Goal: Task Accomplishment & Management: Use online tool/utility

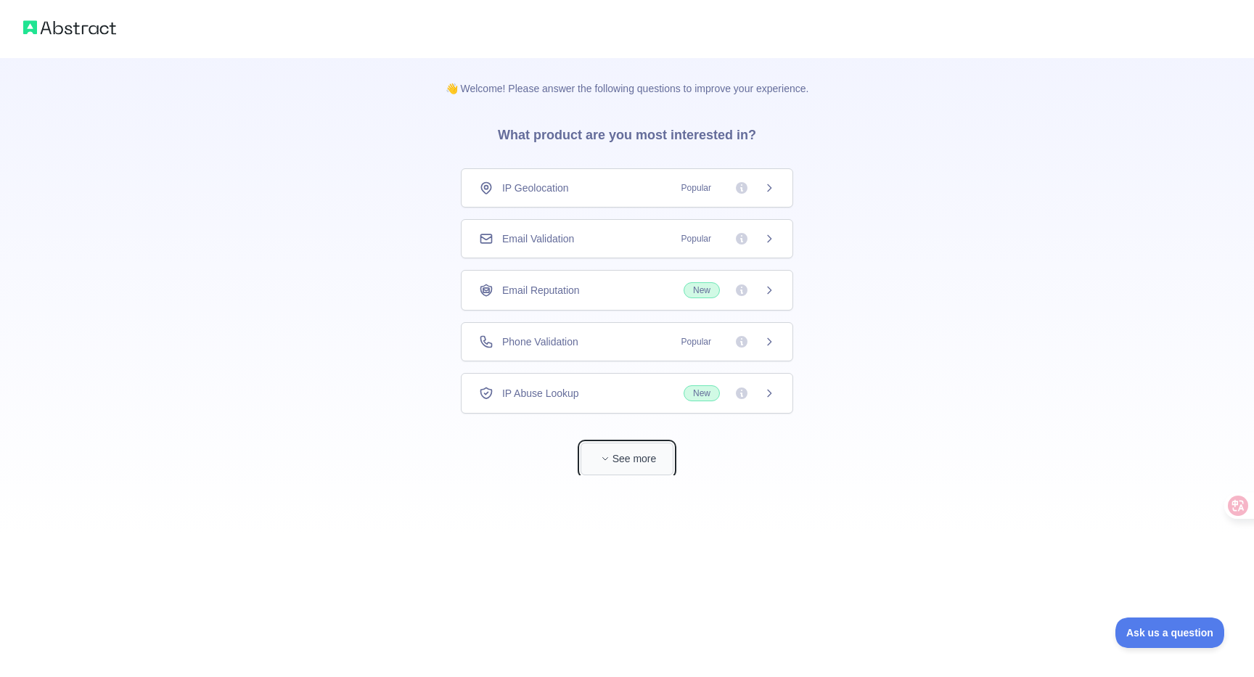
click at [609, 458] on span "button" at bounding box center [605, 458] width 15 height 15
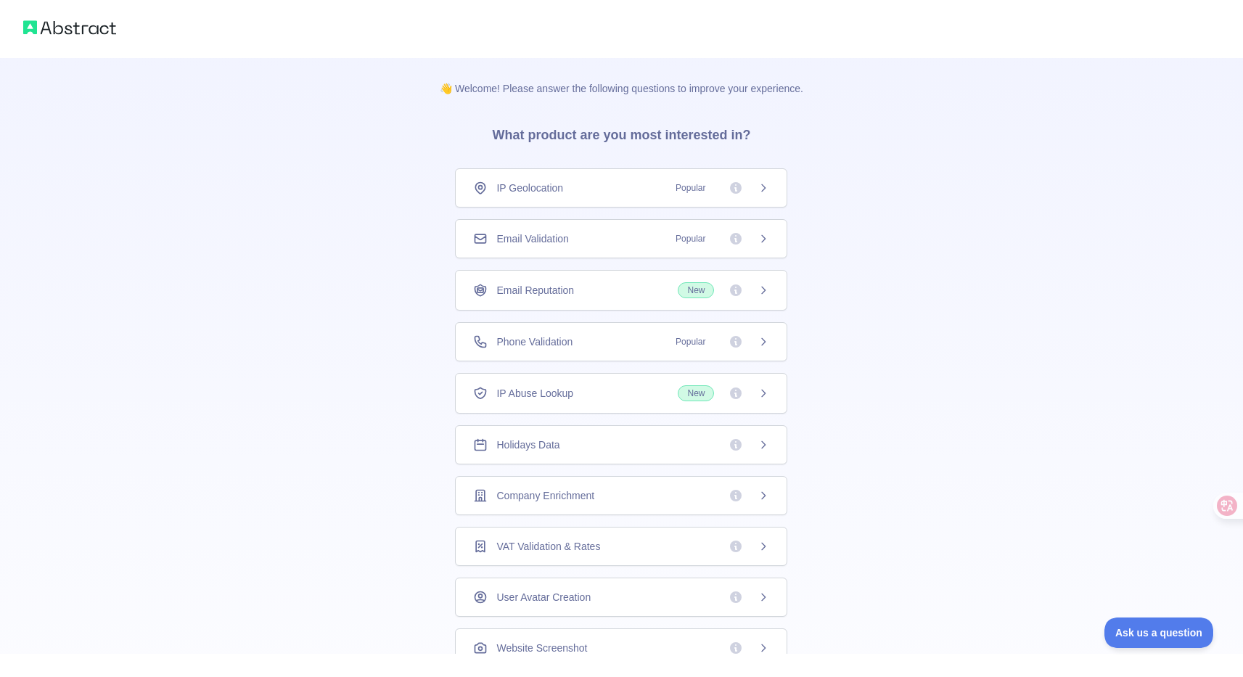
click at [755, 194] on span "Popular" at bounding box center [718, 188] width 102 height 15
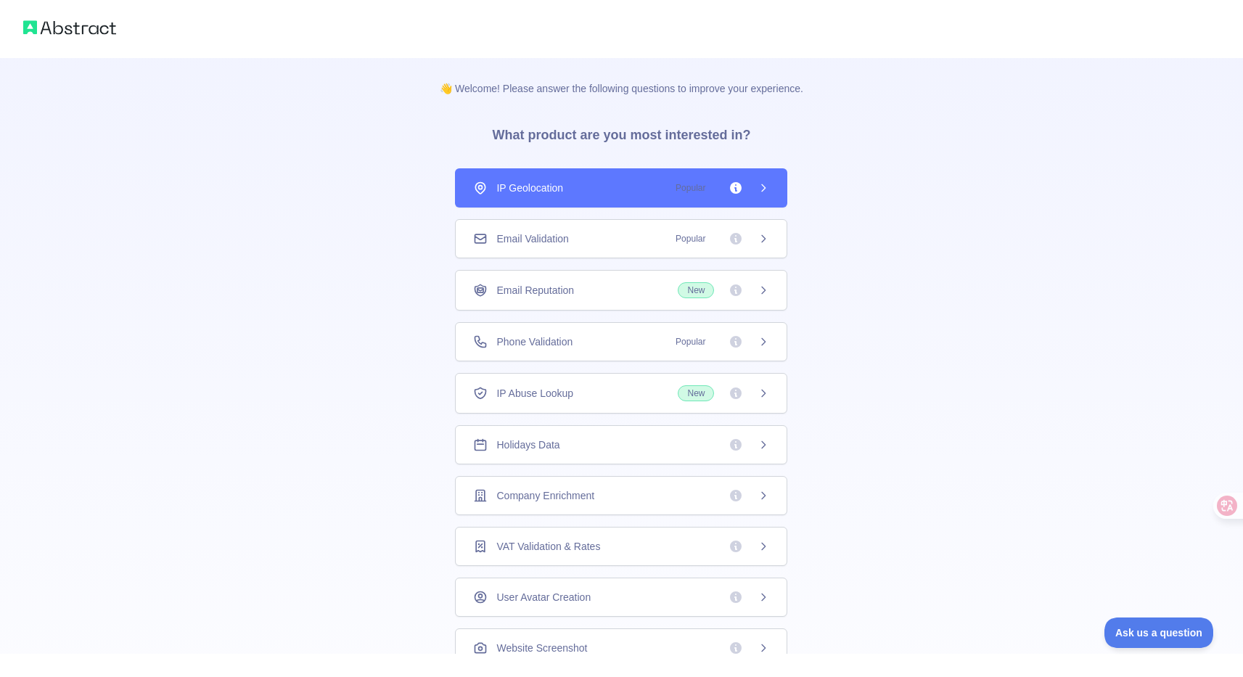
click at [745, 233] on span "Popular" at bounding box center [718, 238] width 102 height 15
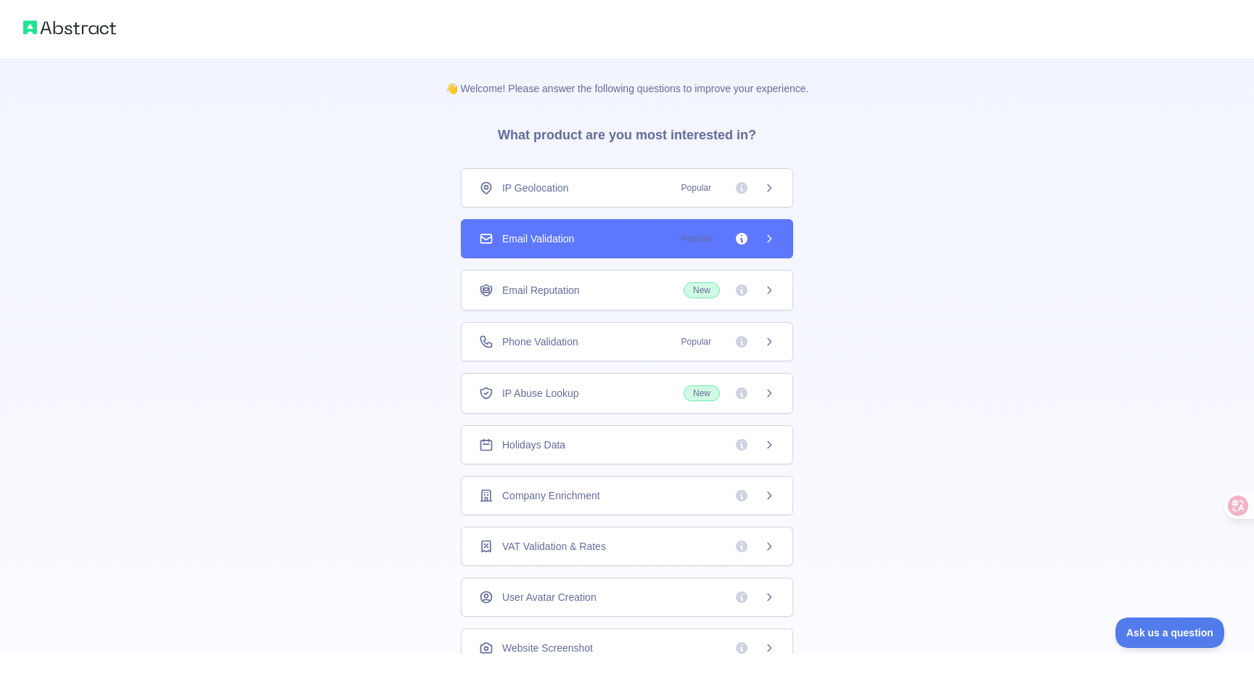
click at [751, 284] on div "👋 Welcome! Please answer the following questions to improve your experience. Wh…" at bounding box center [627, 338] width 1254 height 677
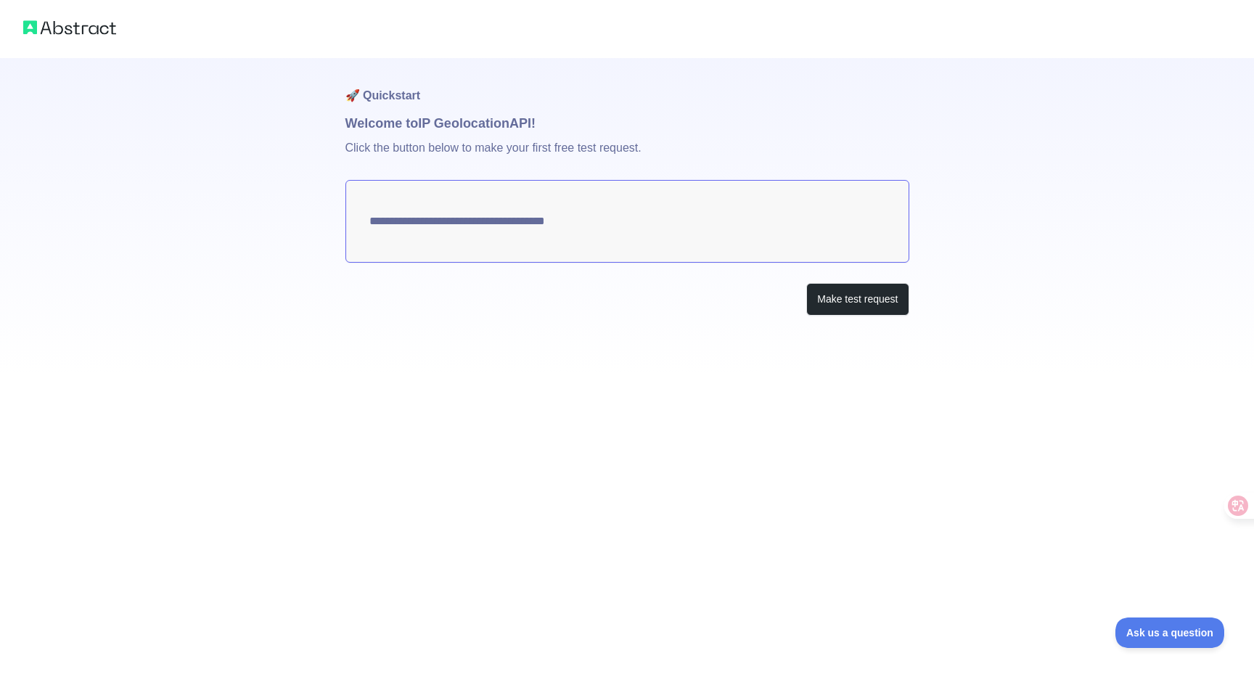
type textarea "**********"
click at [824, 298] on button "Make test request" at bounding box center [857, 299] width 102 height 33
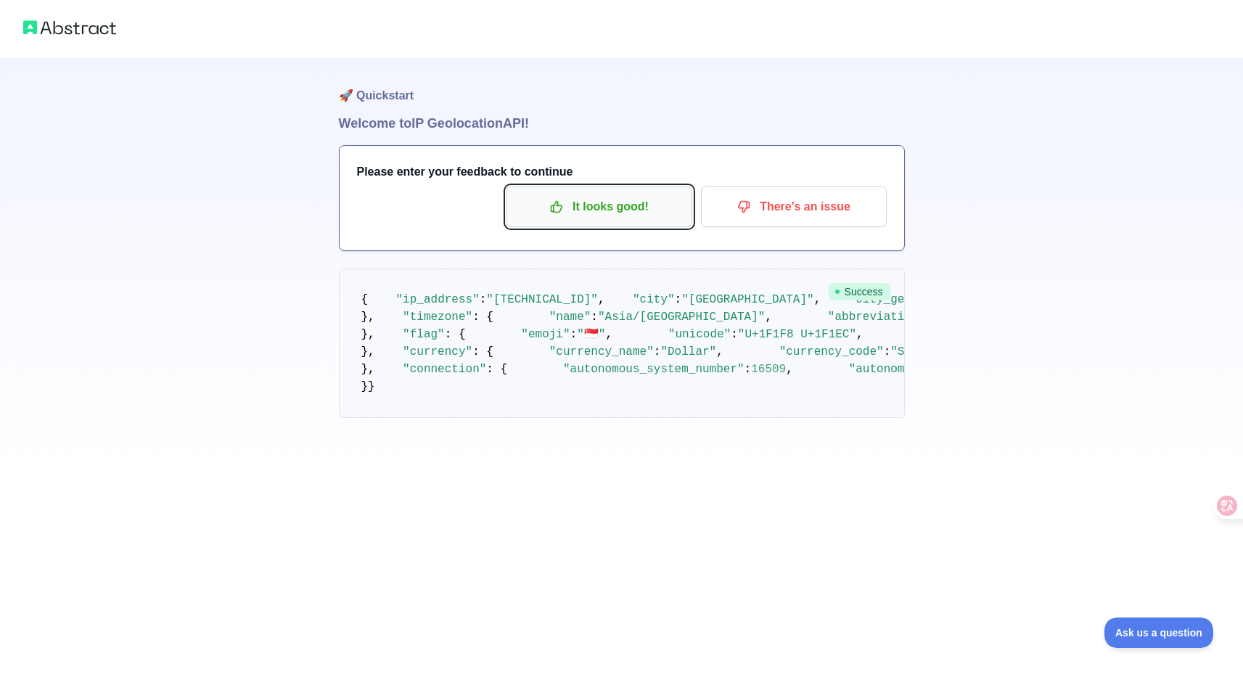
click at [635, 201] on p "It looks good!" at bounding box center [599, 206] width 164 height 25
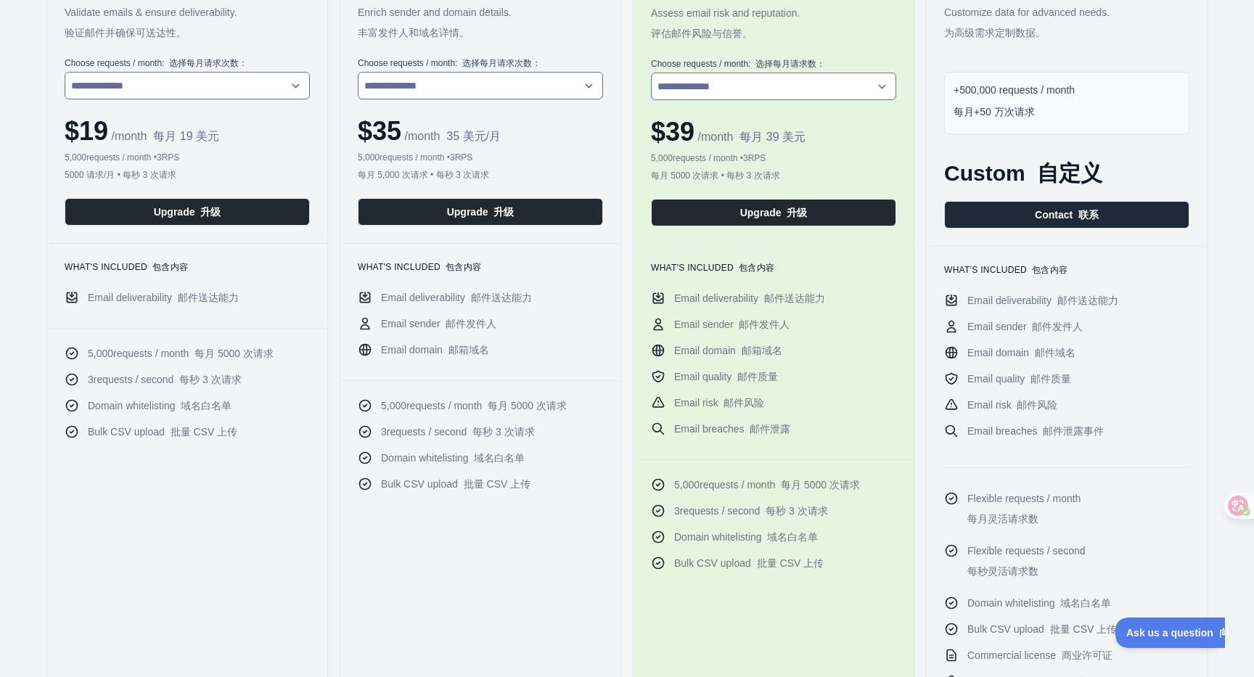
scroll to position [258, 0]
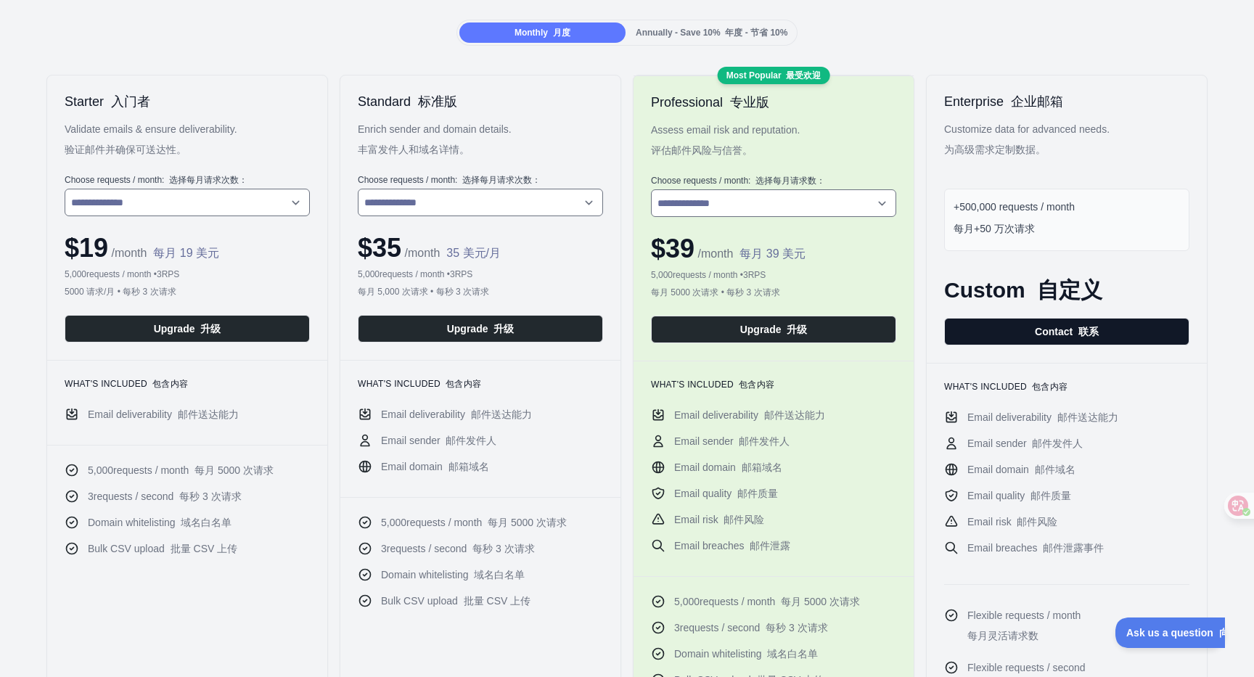
click at [977, 337] on button "Contact 联系" at bounding box center [1066, 332] width 245 height 28
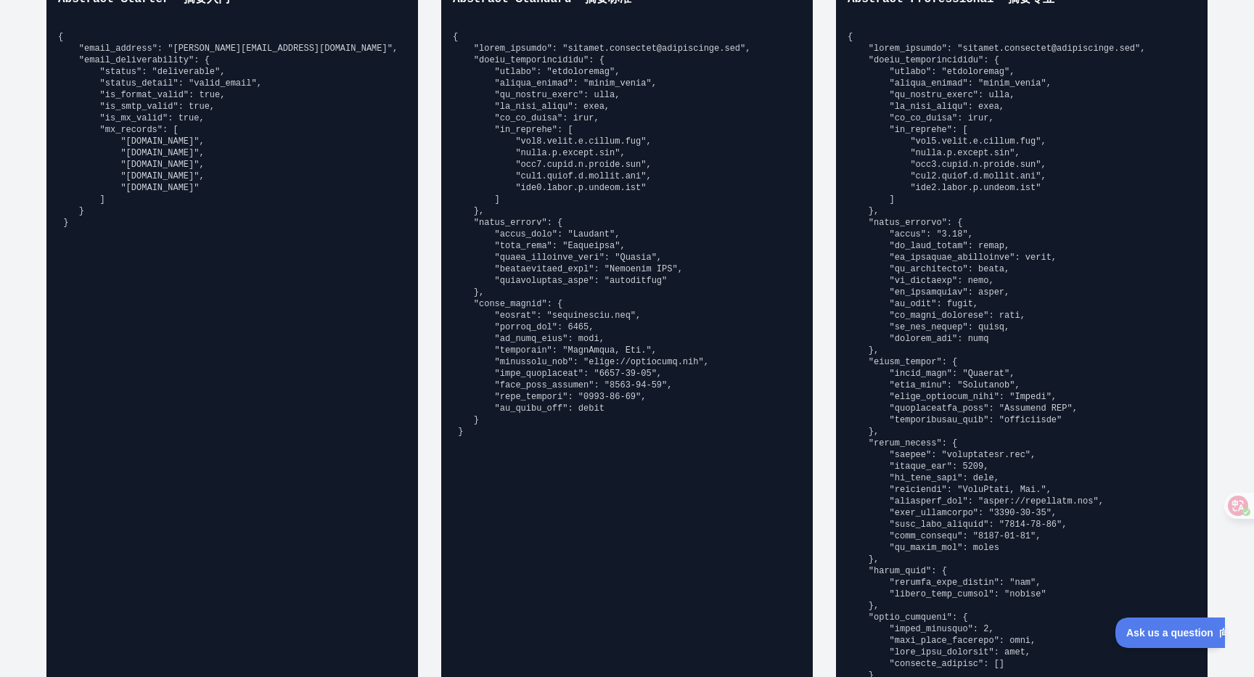
scroll to position [1019, 0]
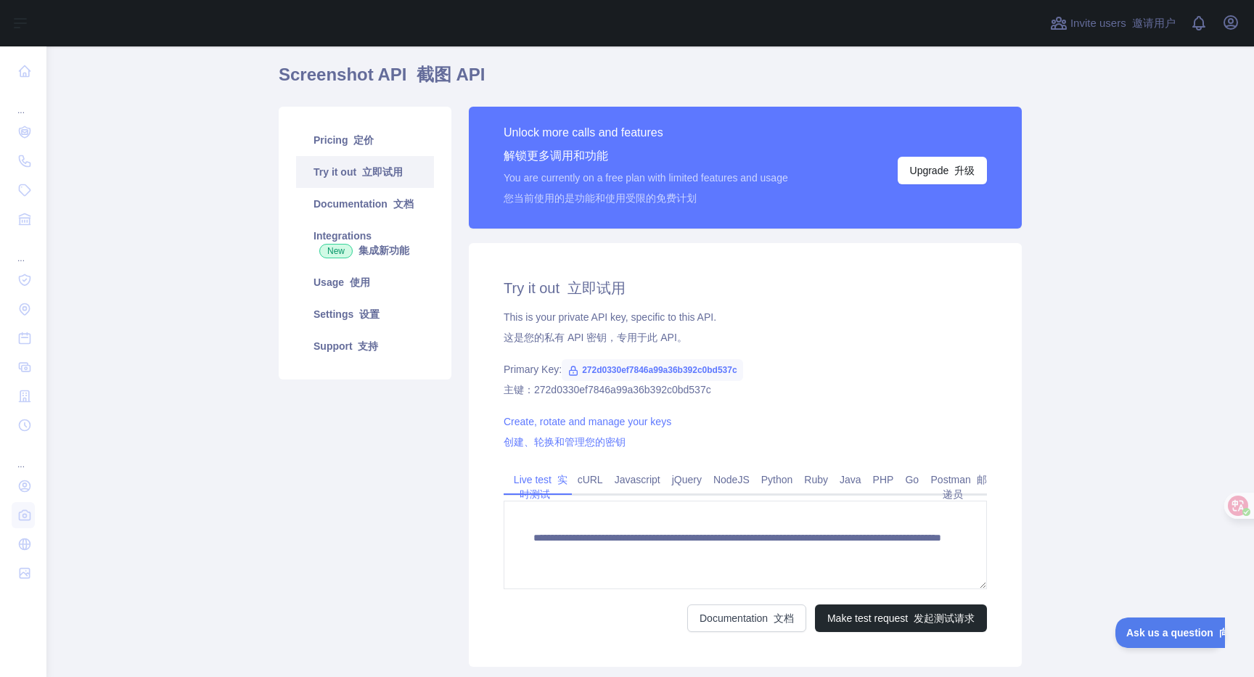
scroll to position [92, 0]
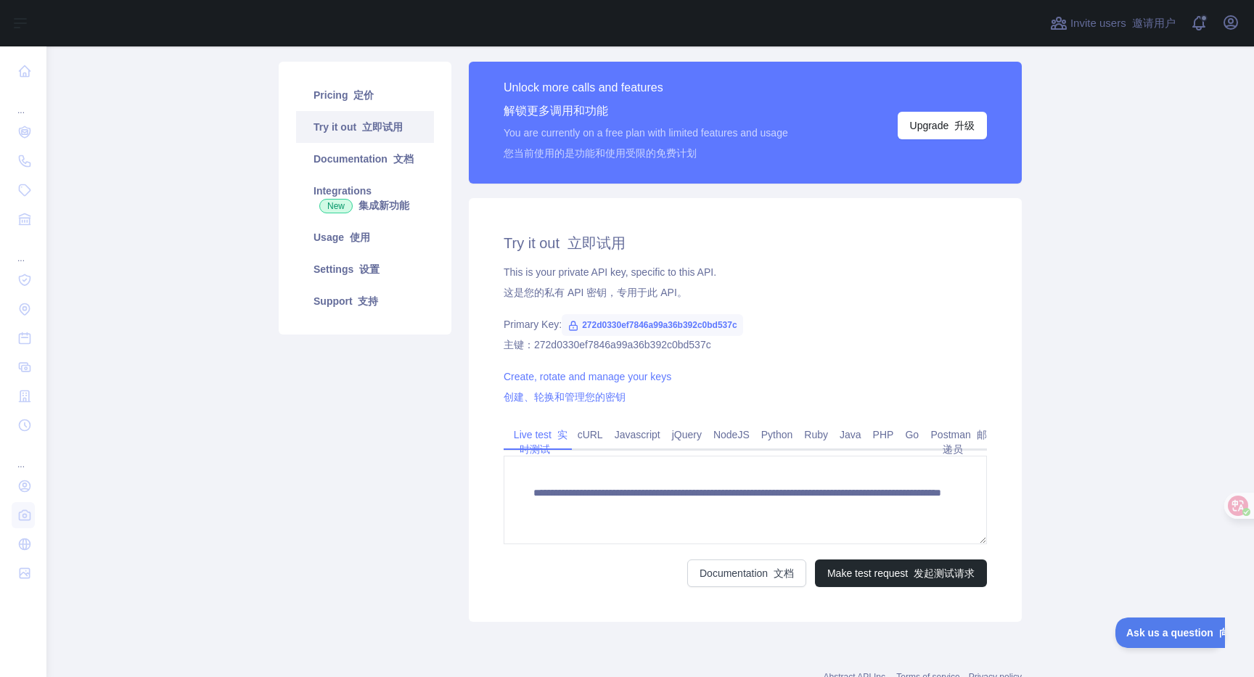
click at [659, 152] on font "您当前使用的是功能和使用受限的免费计划" at bounding box center [599, 153] width 193 height 12
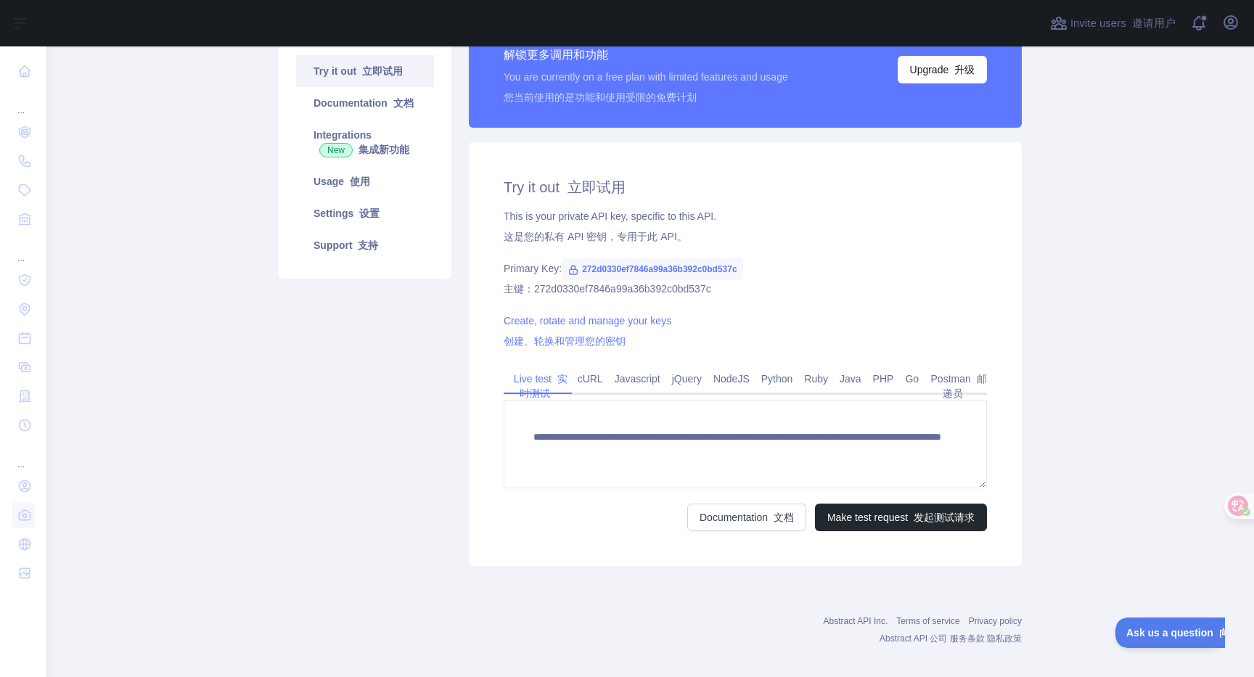
scroll to position [141, 0]
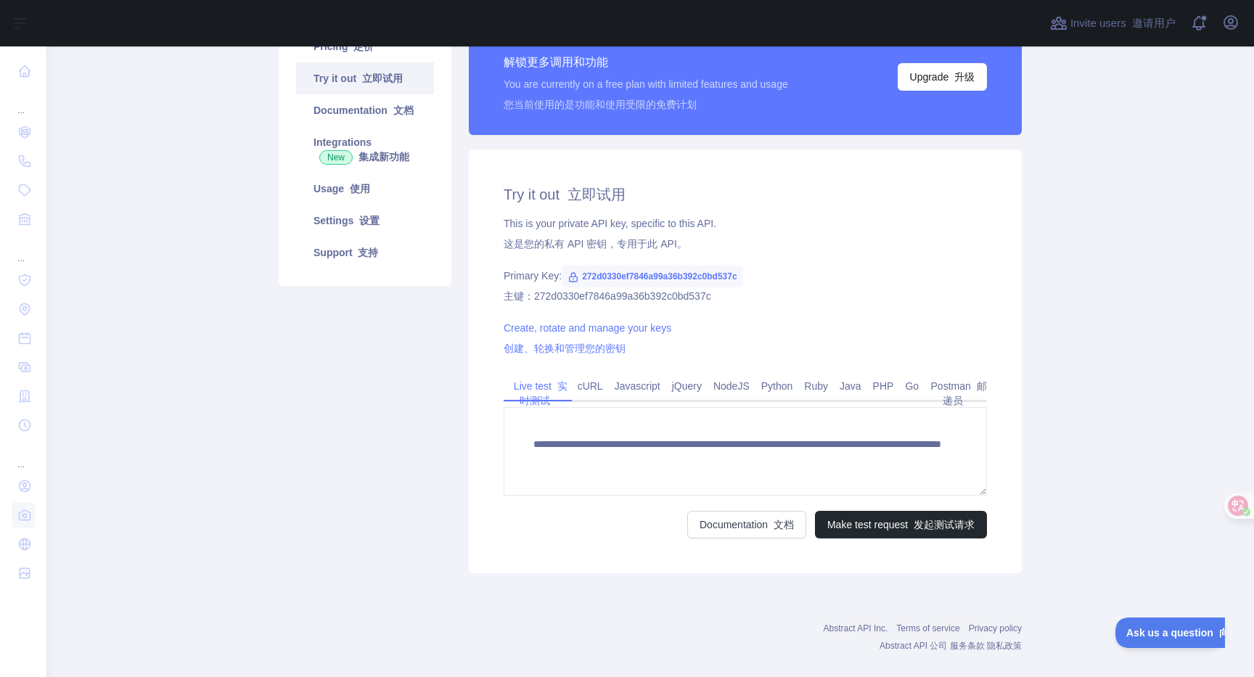
click at [646, 275] on span "272d0330ef7846a99a36b392c0bd537c" at bounding box center [652, 277] width 181 height 22
copy span "272d0330ef7846a99a36b392c0bd537c"
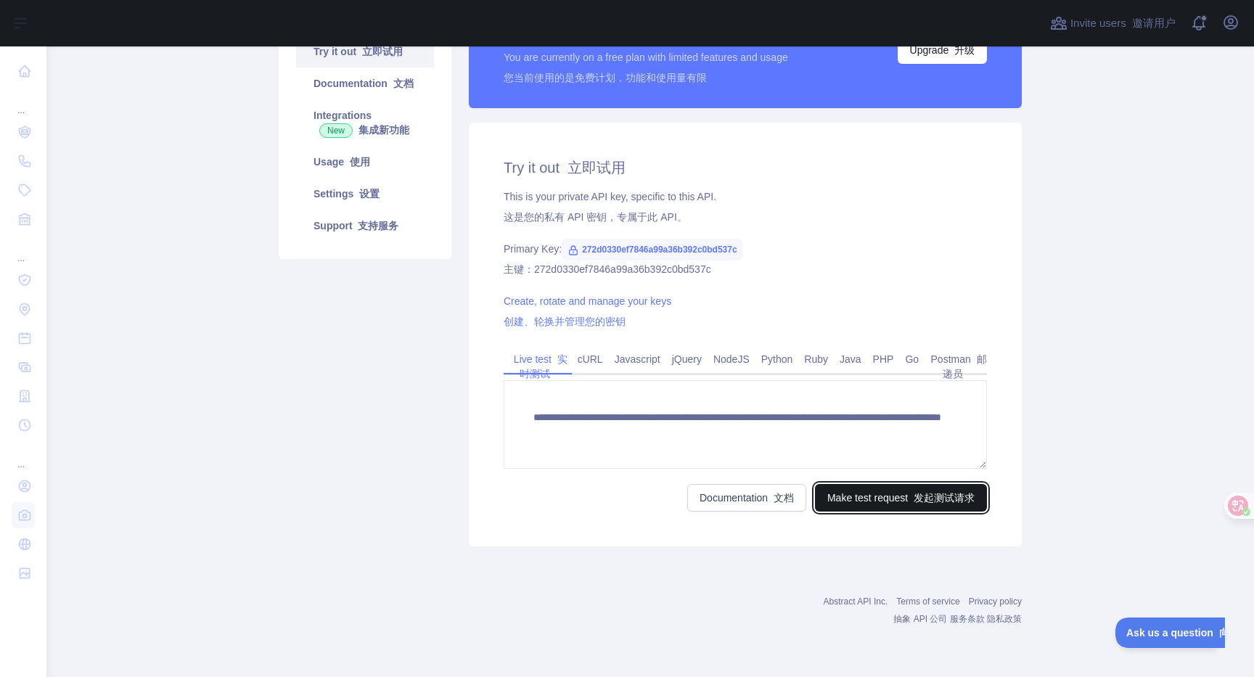
click at [847, 497] on button "Make test request 发起测试请求" at bounding box center [901, 498] width 172 height 28
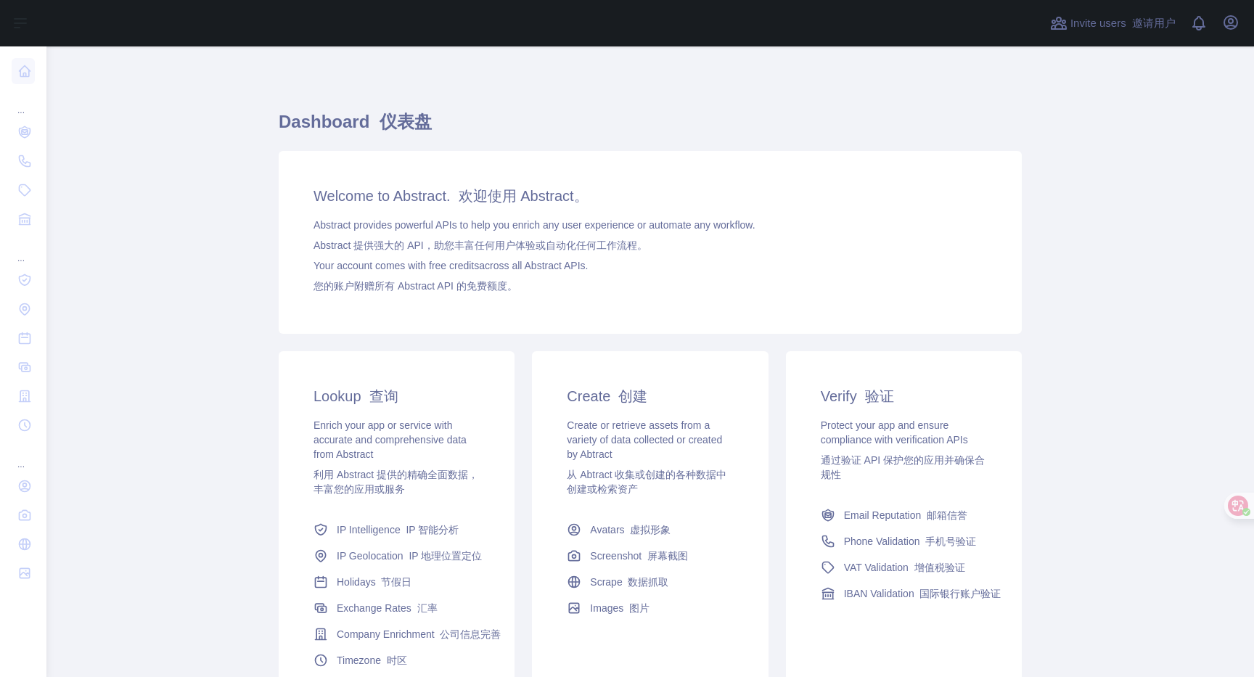
scroll to position [86, 0]
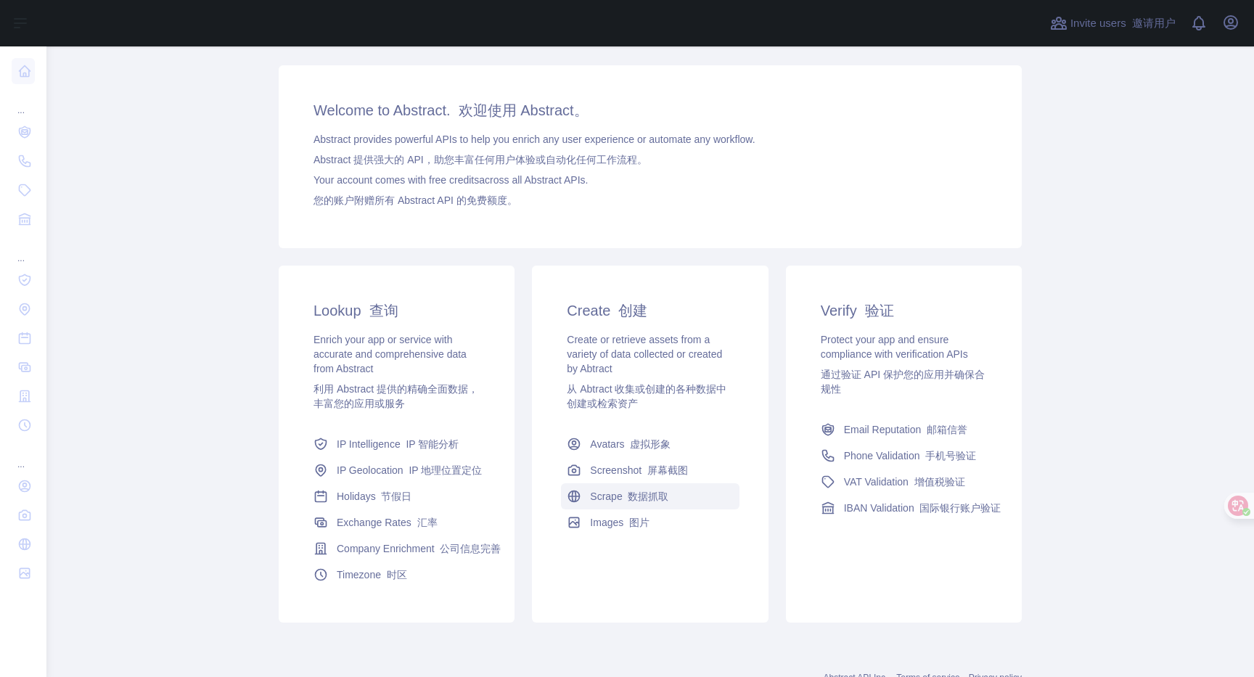
click at [641, 493] on font "数据抓取" at bounding box center [648, 496] width 41 height 12
click at [662, 472] on font "屏幕截图" at bounding box center [667, 470] width 41 height 12
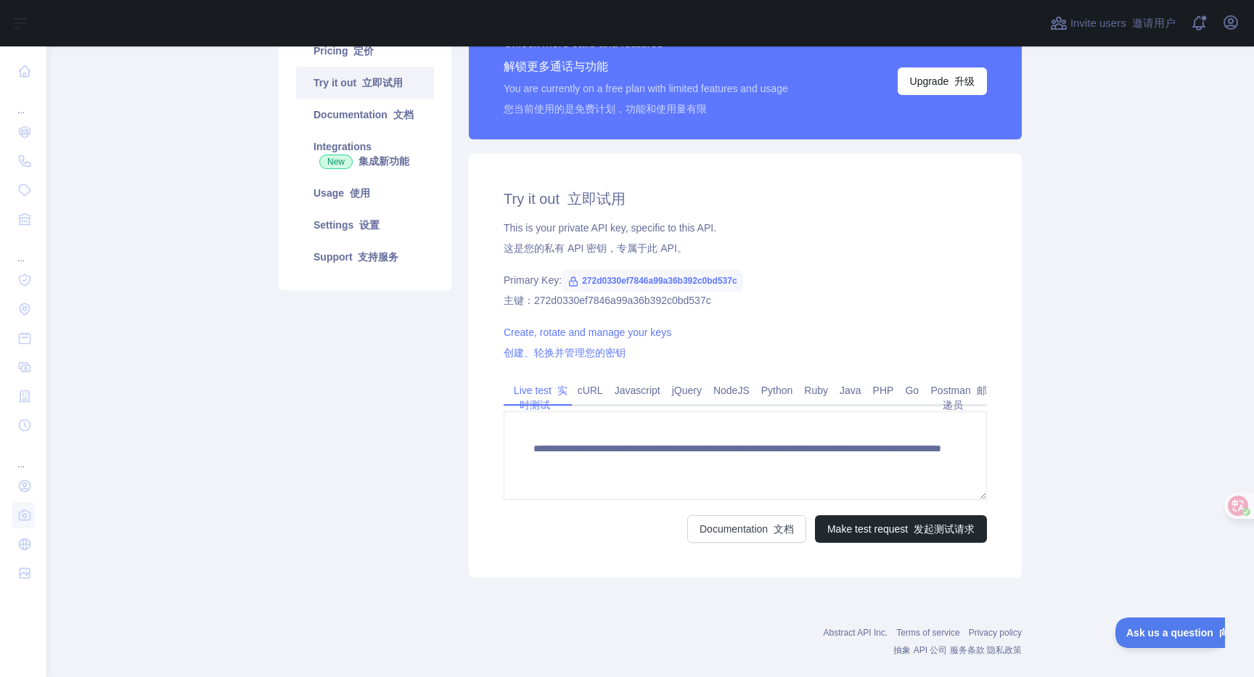
scroll to position [168, 0]
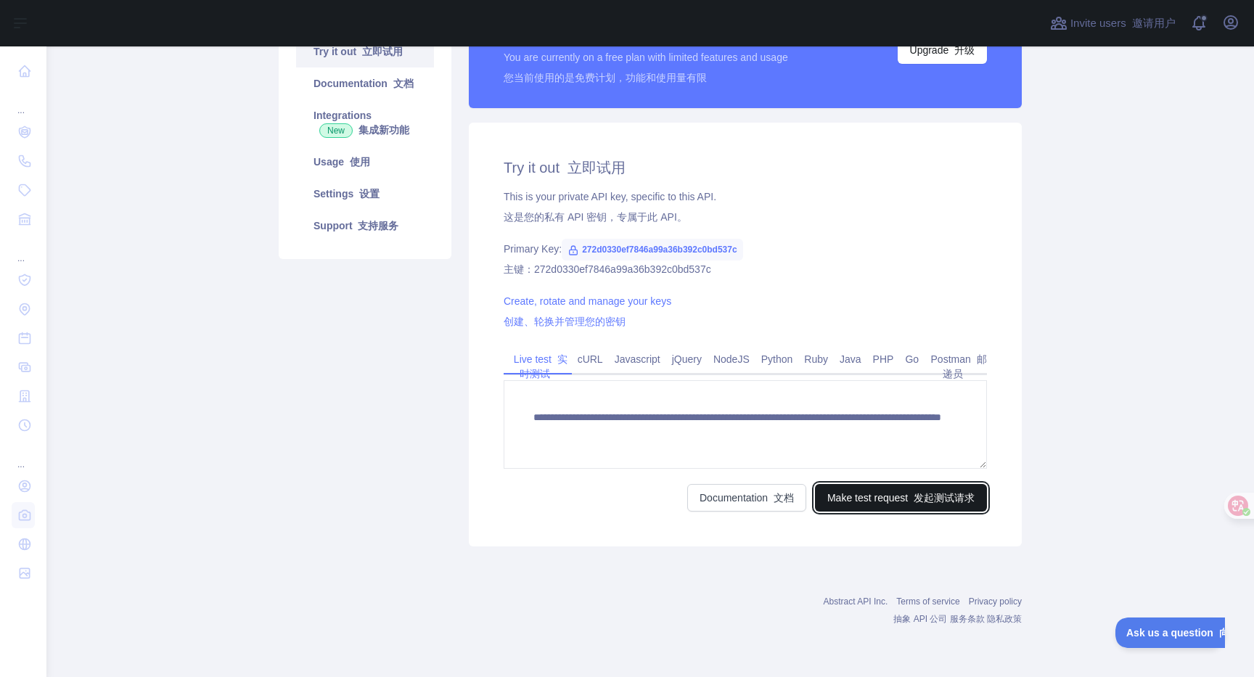
click at [834, 496] on button "Make test request 发起测试请求" at bounding box center [901, 498] width 172 height 28
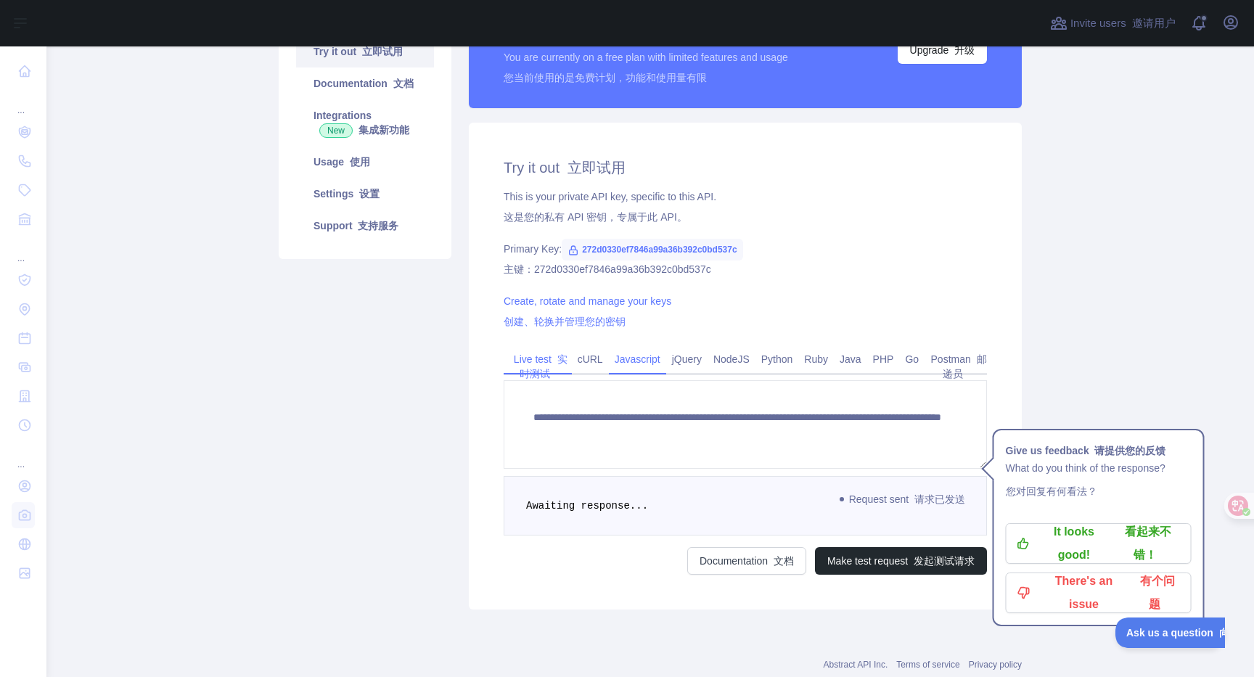
click at [625, 356] on link "Javascript" at bounding box center [637, 359] width 57 height 23
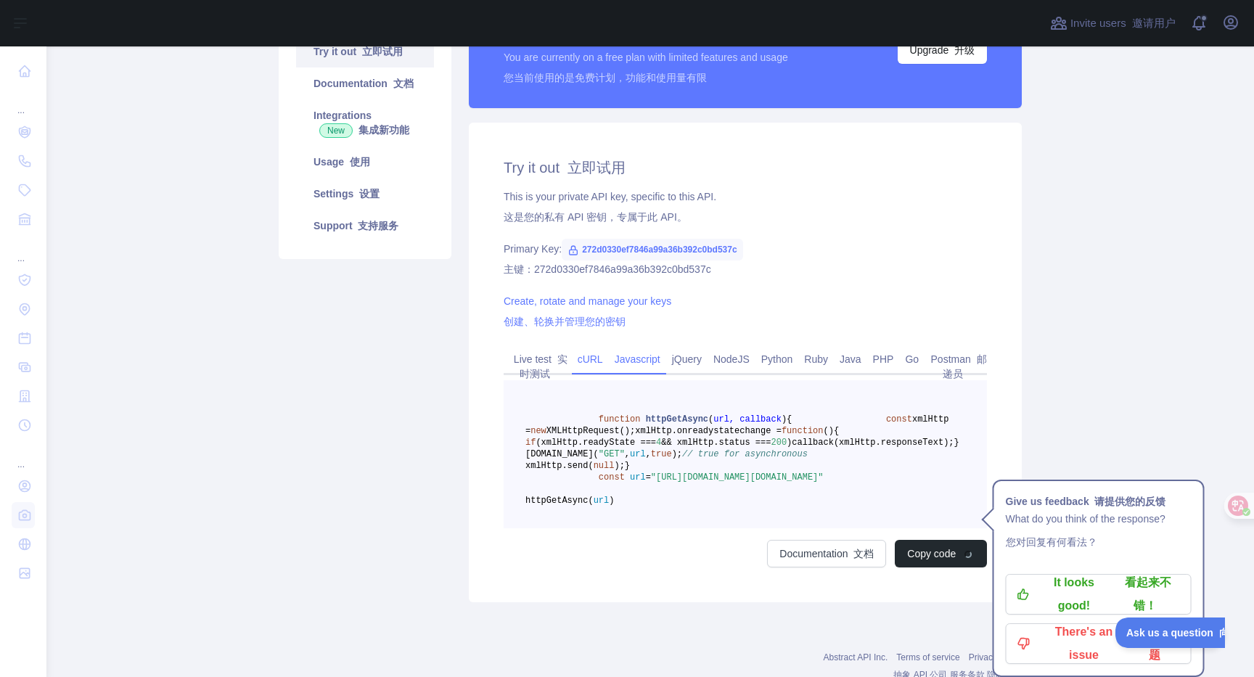
click at [575, 357] on link "cURL" at bounding box center [590, 359] width 37 height 23
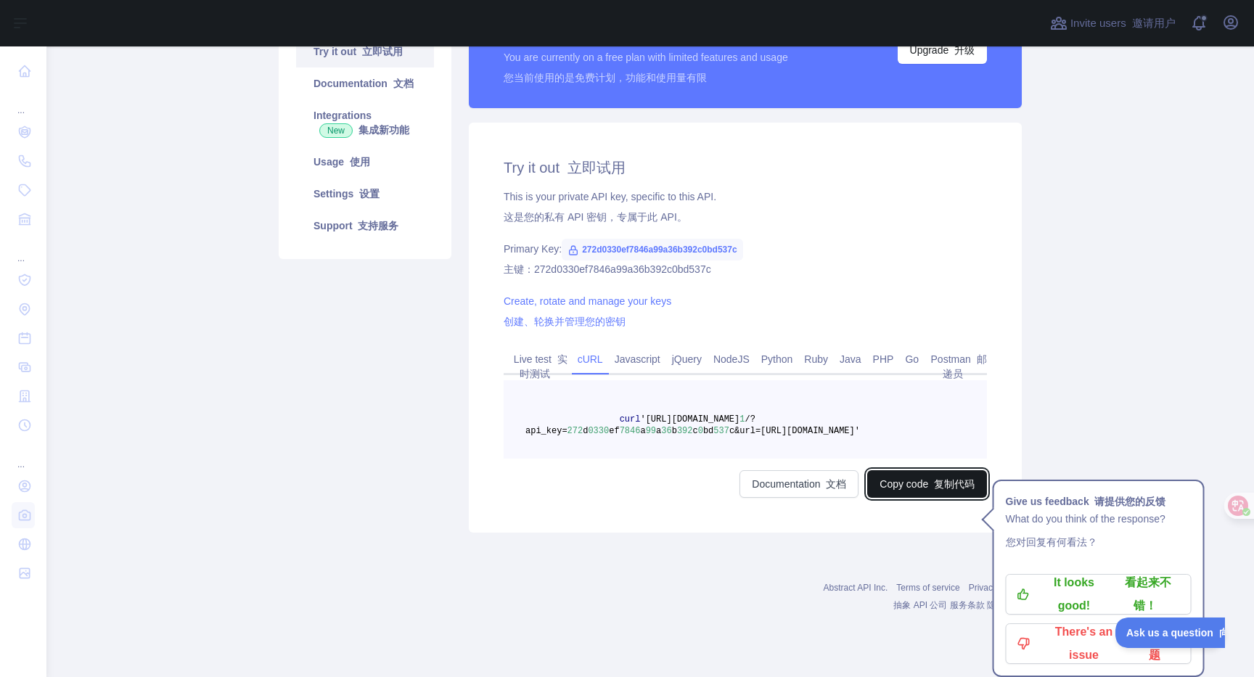
click at [892, 485] on button "Copy code 复制代码" at bounding box center [927, 484] width 120 height 28
